Goal: Task Accomplishment & Management: Use online tool/utility

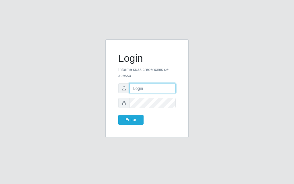
click at [149, 84] on input "text" at bounding box center [153, 88] width 46 height 10
type input "[PERSON_NAME]"
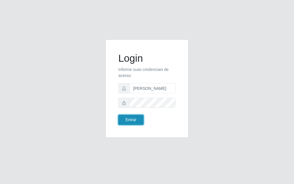
click at [132, 122] on button "Entrar" at bounding box center [130, 120] width 25 height 10
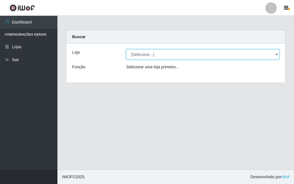
click at [272, 55] on select "[Selecione...] Divino Fogão - [GEOGRAPHIC_DATA]" at bounding box center [202, 54] width 153 height 10
select select "499"
click at [126, 49] on select "[Selecione...] Divino Fogão - [GEOGRAPHIC_DATA]" at bounding box center [202, 54] width 153 height 10
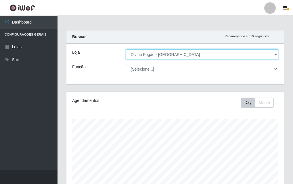
scroll to position [119, 218]
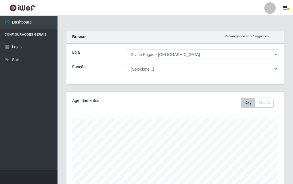
drag, startPoint x: 292, startPoint y: 73, endPoint x: 291, endPoint y: 94, distance: 21.0
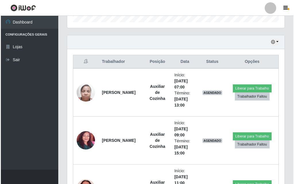
scroll to position [185, 0]
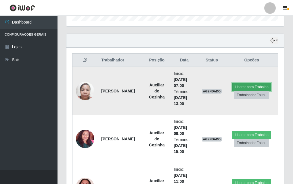
click at [248, 86] on button "Liberar para Trabalho" at bounding box center [251, 87] width 39 height 8
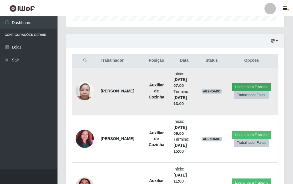
scroll to position [119, 215]
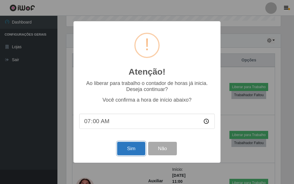
click at [133, 153] on button "Sim" at bounding box center [131, 149] width 28 height 14
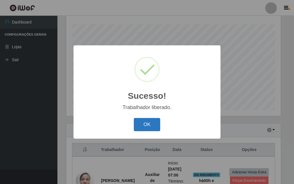
click at [141, 130] on button "OK" at bounding box center [147, 125] width 27 height 14
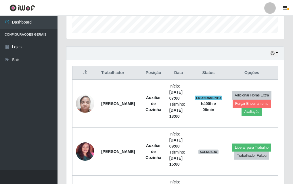
scroll to position [230, 0]
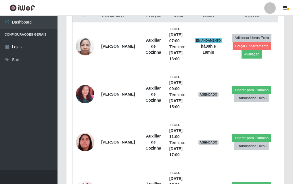
drag, startPoint x: 292, startPoint y: 120, endPoint x: 294, endPoint y: 85, distance: 35.1
click at [293, 92] on html "Perfil Alterar Senha Sair Dashboard Configurações Gerais Lojas Sair Carregando.…" at bounding box center [146, 5] width 293 height 471
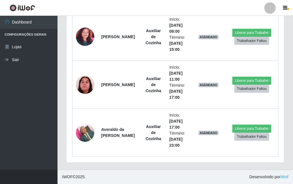
scroll to position [109, 0]
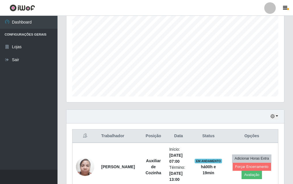
click at [275, 0] on html "Perfil Alterar Senha Sair Dashboard Configurações Gerais Lojas Sair Carregando.…" at bounding box center [146, 126] width 293 height 471
